Goal: Find specific page/section

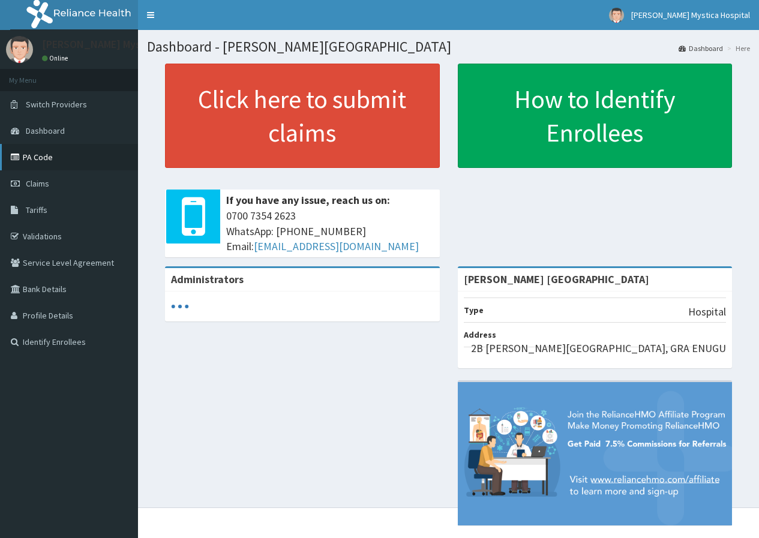
click at [37, 161] on link "PA Code" at bounding box center [69, 157] width 138 height 26
click at [39, 155] on link "PA Code" at bounding box center [69, 157] width 138 height 26
click at [50, 128] on span "Dashboard" at bounding box center [45, 130] width 39 height 11
click at [61, 128] on span "Dashboard" at bounding box center [45, 130] width 39 height 11
click at [56, 236] on link "Validations" at bounding box center [69, 236] width 138 height 26
